Goal: Task Accomplishment & Management: Manage account settings

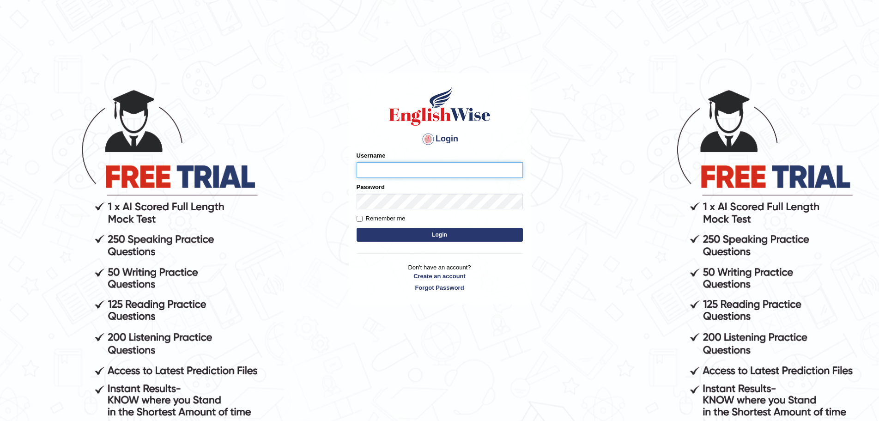
type input "Mugwunali"
click at [681, 141] on body "Login Please fix the following errors: Username Mugwunali Password Remember me …" at bounding box center [439, 254] width 879 height 421
